Goal: Register for event/course

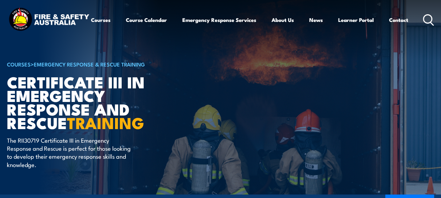
click at [423, 26] on icon at bounding box center [428, 20] width 11 height 12
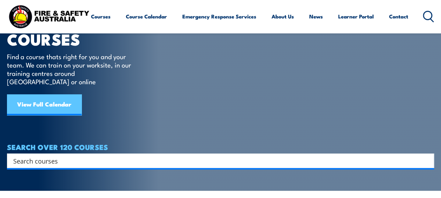
click at [50, 96] on link "View Full Calendar" at bounding box center [44, 104] width 75 height 21
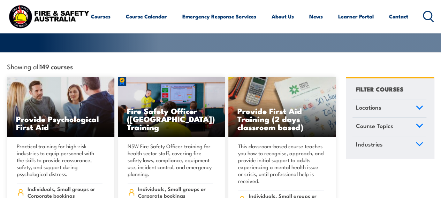
scroll to position [174, 0]
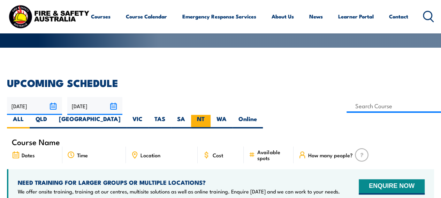
drag, startPoint x: 393, startPoint y: 104, endPoint x: 372, endPoint y: 105, distance: 20.6
click at [233, 115] on label "WA" at bounding box center [222, 122] width 22 height 14
click at [231, 115] on input "WA" at bounding box center [229, 117] width 5 height 5
radio input "true"
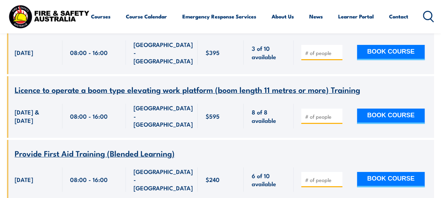
scroll to position [1280, 0]
